Goal: Communication & Community: Ask a question

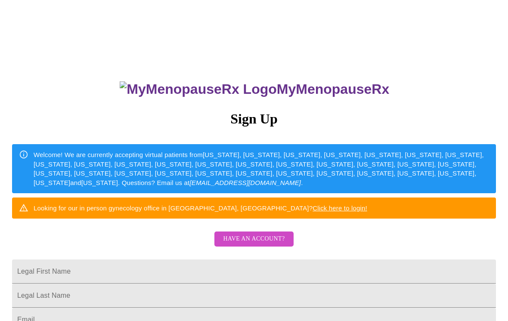
click at [268, 244] on span "Have an account?" at bounding box center [254, 239] width 62 height 11
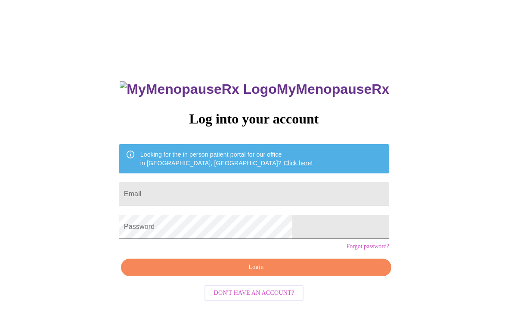
click at [207, 199] on input "Email" at bounding box center [254, 194] width 270 height 24
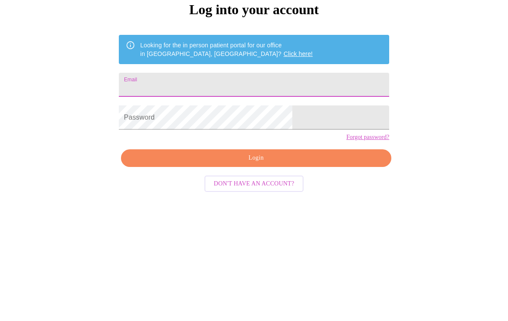
type input "[US_STATE][EMAIL_ADDRESS][PERSON_NAME][DOMAIN_NAME]"
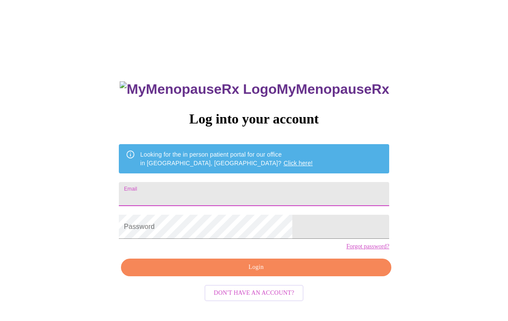
type input "[US_STATE][EMAIL_ADDRESS][PERSON_NAME][DOMAIN_NAME]"
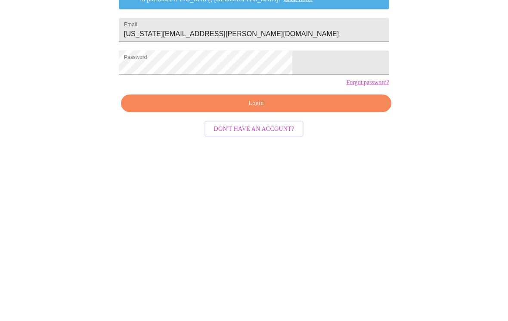
scroll to position [22, 0]
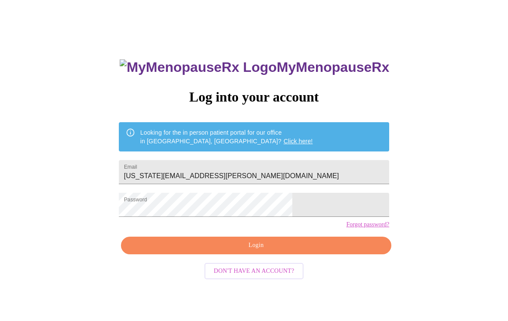
click at [261, 251] on span "Login" at bounding box center [256, 245] width 250 height 11
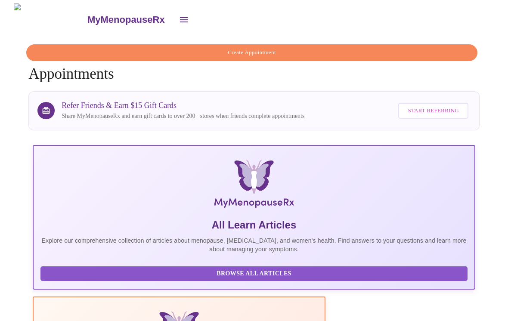
click at [180, 17] on icon "open drawer" at bounding box center [184, 19] width 8 height 5
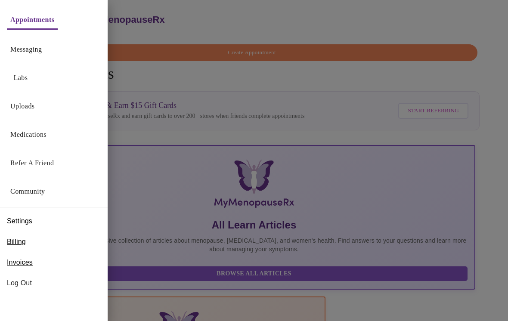
click at [32, 46] on link "Messaging" at bounding box center [25, 49] width 31 height 12
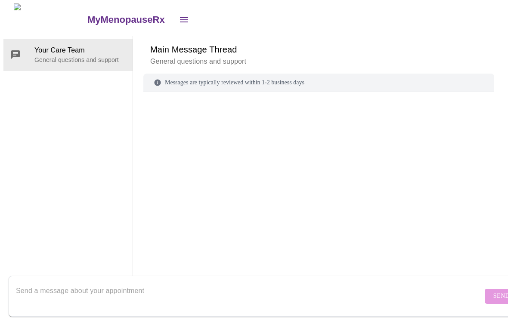
scroll to position [32, 0]
click at [59, 285] on textarea "Send a message about your appointment" at bounding box center [249, 296] width 466 height 28
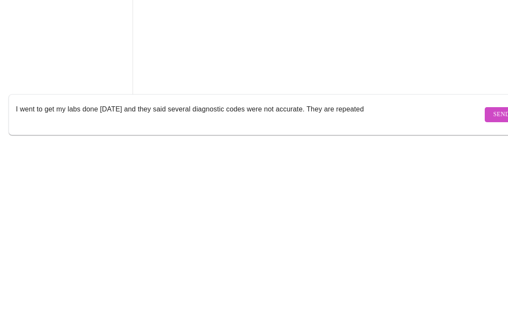
click at [327, 282] on textarea "I went to get my labs done [DATE] and they said several diagnostic codes were n…" at bounding box center [249, 296] width 466 height 28
click at [331, 282] on textarea "I went to get my labs done [DATE] and they said several diagnostic codes were n…" at bounding box center [249, 296] width 466 height 28
click at [398, 282] on textarea "I went to get my labs done [DATE] and they said several diagnostic codes were n…" at bounding box center [249, 296] width 466 height 28
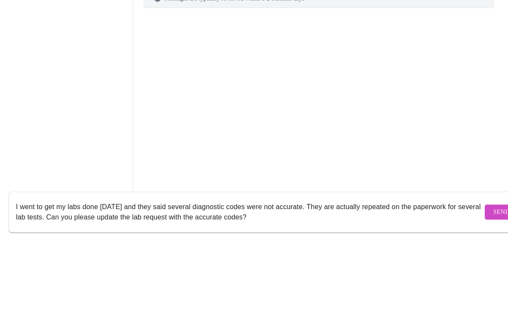
click at [83, 105] on div "Your Care Team General questions and support" at bounding box center [68, 161] width 130 height 251
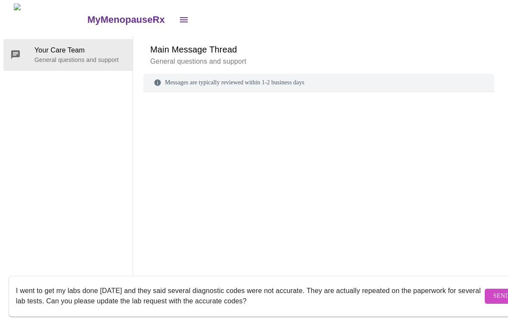
click at [79, 282] on textarea "I went to get my labs done [DATE] and they said several diagnostic codes were n…" at bounding box center [249, 296] width 466 height 28
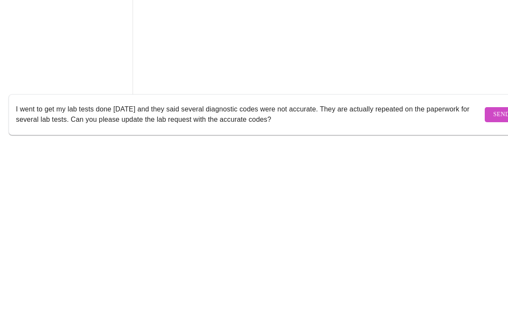
type textarea "I went to get my lab tests done [DATE] and they said several diagnostic codes w…"
click at [493, 291] on span "Send" at bounding box center [501, 296] width 16 height 11
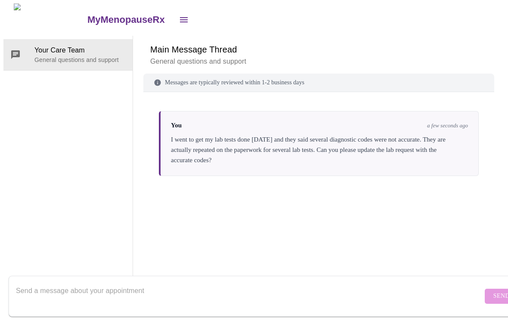
click at [81, 56] on p "General questions and support" at bounding box center [79, 60] width 91 height 9
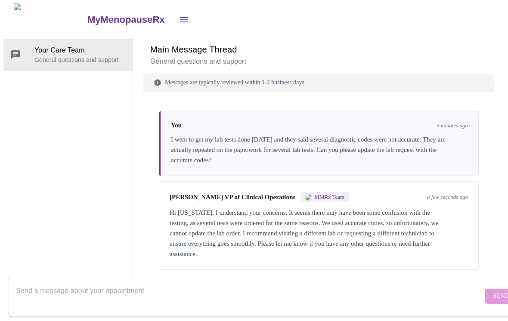
click at [52, 284] on textarea "Send a message about your appointment" at bounding box center [249, 296] width 466 height 28
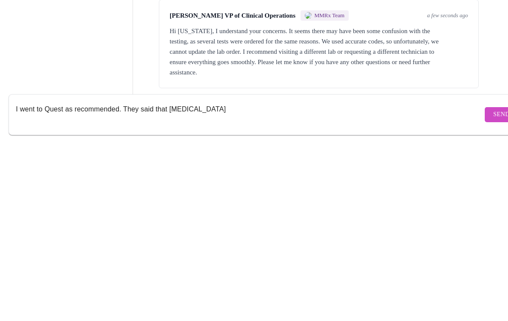
click at [237, 282] on textarea "I went to Quest as recommended. They said that [MEDICAL_DATA]" at bounding box center [249, 296] width 466 height 28
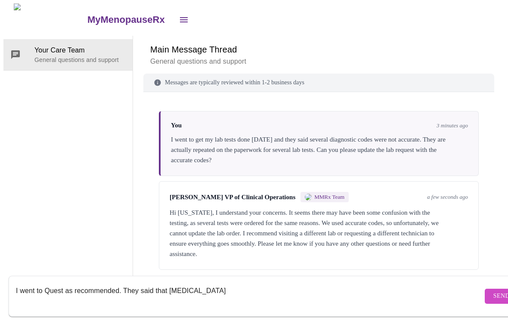
click at [229, 287] on textarea "I went to Quest as recommended. They said that [MEDICAL_DATA]" at bounding box center [249, 296] width 466 height 28
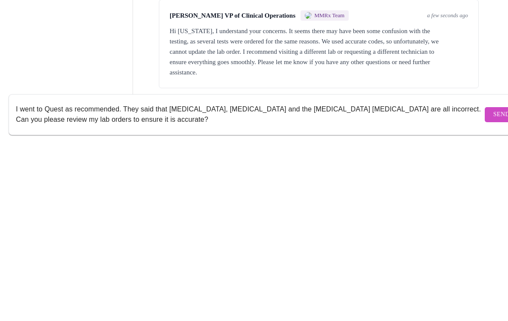
click at [62, 282] on textarea "I went to Quest as recommended. They said that [MEDICAL_DATA], [MEDICAL_DATA] a…" at bounding box center [249, 296] width 466 height 28
click at [385, 282] on textarea "I went to Quest as recommended. They said that [MEDICAL_DATA], [MEDICAL_DATA] a…" at bounding box center [249, 296] width 466 height 28
click at [251, 282] on textarea "I went to Quest as recommended. They said that [MEDICAL_DATA], [MEDICAL_DATA] a…" at bounding box center [249, 296] width 466 height 28
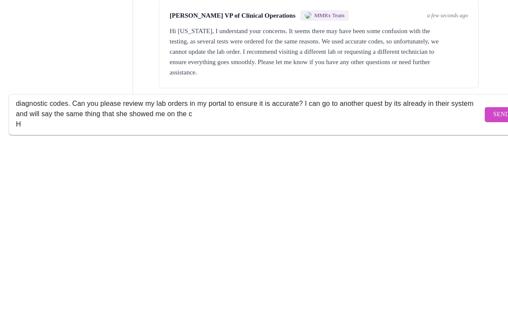
scroll to position [16, 0]
click at [29, 282] on textarea "I went to Quest as recommended. They said that [MEDICAL_DATA], [MEDICAL_DATA] a…" at bounding box center [249, 296] width 466 height 28
click at [25, 282] on textarea "I went to Quest as recommended. They said that [MEDICAL_DATA], [MEDICAL_DATA] a…" at bounding box center [249, 296] width 466 height 28
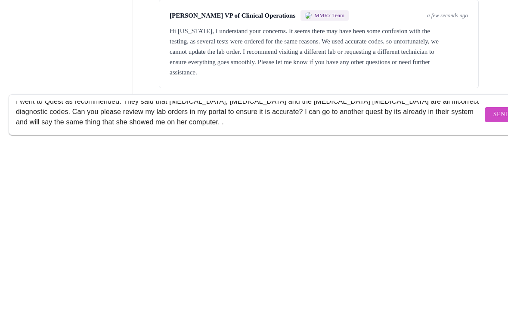
scroll to position [9, 0]
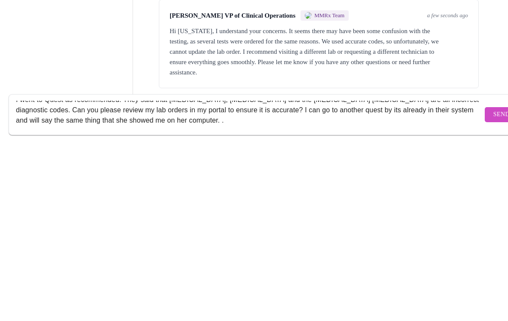
click at [396, 282] on textarea "I went to Quest as recommended. They said that [MEDICAL_DATA], [MEDICAL_DATA] a…" at bounding box center [249, 296] width 466 height 28
click at [296, 282] on textarea "I went to Quest as recommended. They said that [MEDICAL_DATA], [MEDICAL_DATA] a…" at bounding box center [249, 296] width 466 height 28
click at [311, 282] on textarea "I went to Quest as recommended. They said that [MEDICAL_DATA], [MEDICAL_DATA] a…" at bounding box center [249, 296] width 466 height 28
type textarea "I went to Quest as recommended. They said that [MEDICAL_DATA], [MEDICAL_DATA] a…"
click at [493, 291] on span "Send" at bounding box center [501, 296] width 16 height 11
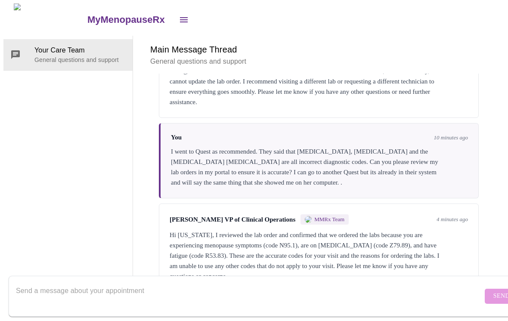
scroll to position [152, 0]
click at [44, 282] on textarea "Send a message about your appointment" at bounding box center [249, 296] width 466 height 28
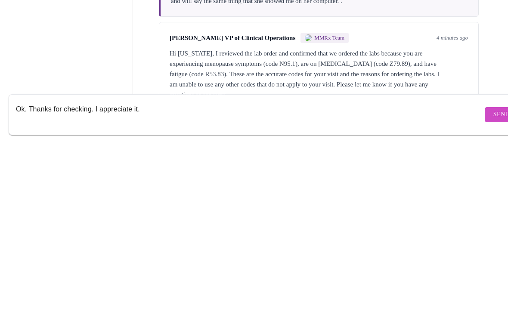
type textarea "Ok. Thanks for checking. I appreciate it."
click at [493, 291] on span "Send" at bounding box center [501, 296] width 16 height 11
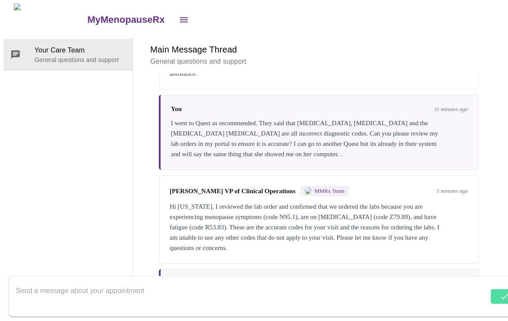
scroll to position [204, 0]
